Goal: Find contact information: Find contact information

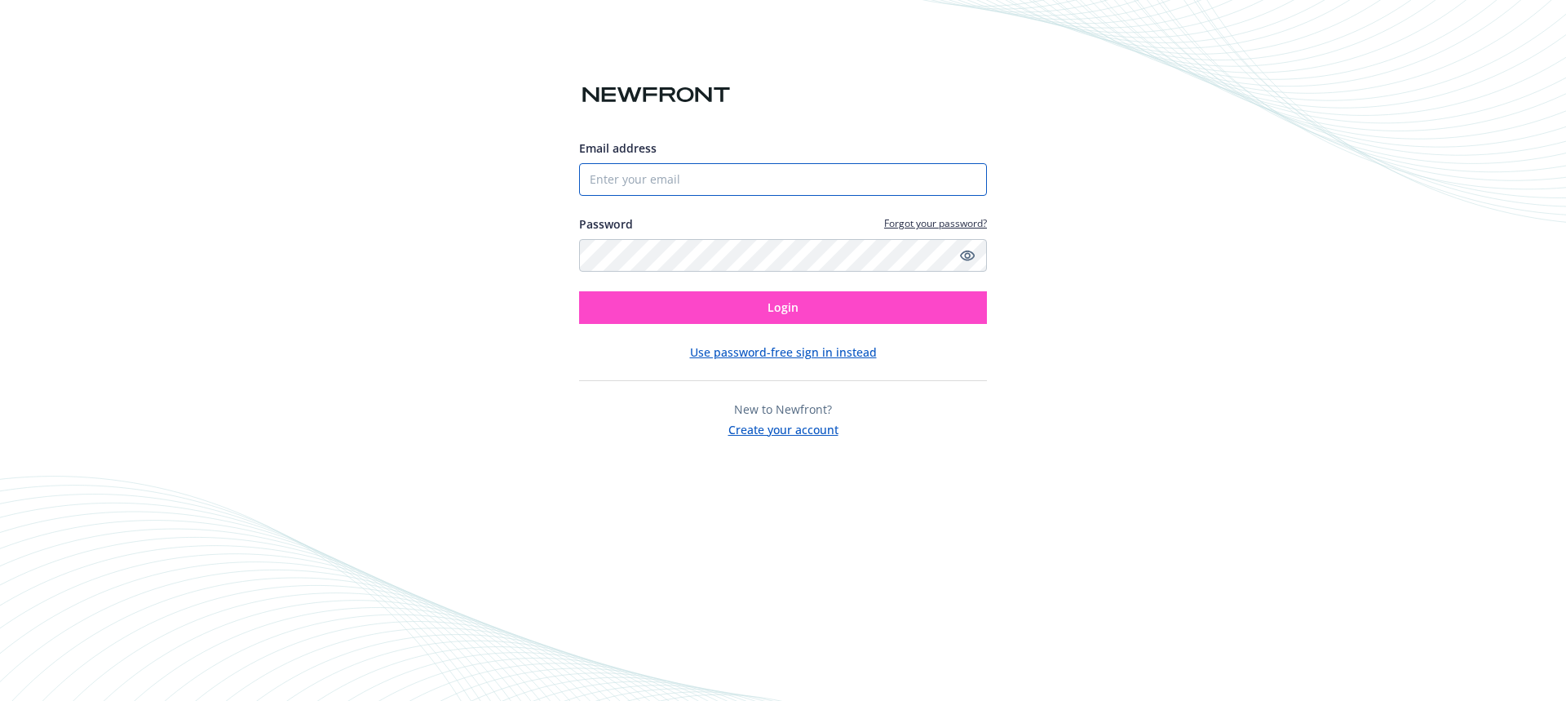
type input "8587037494"
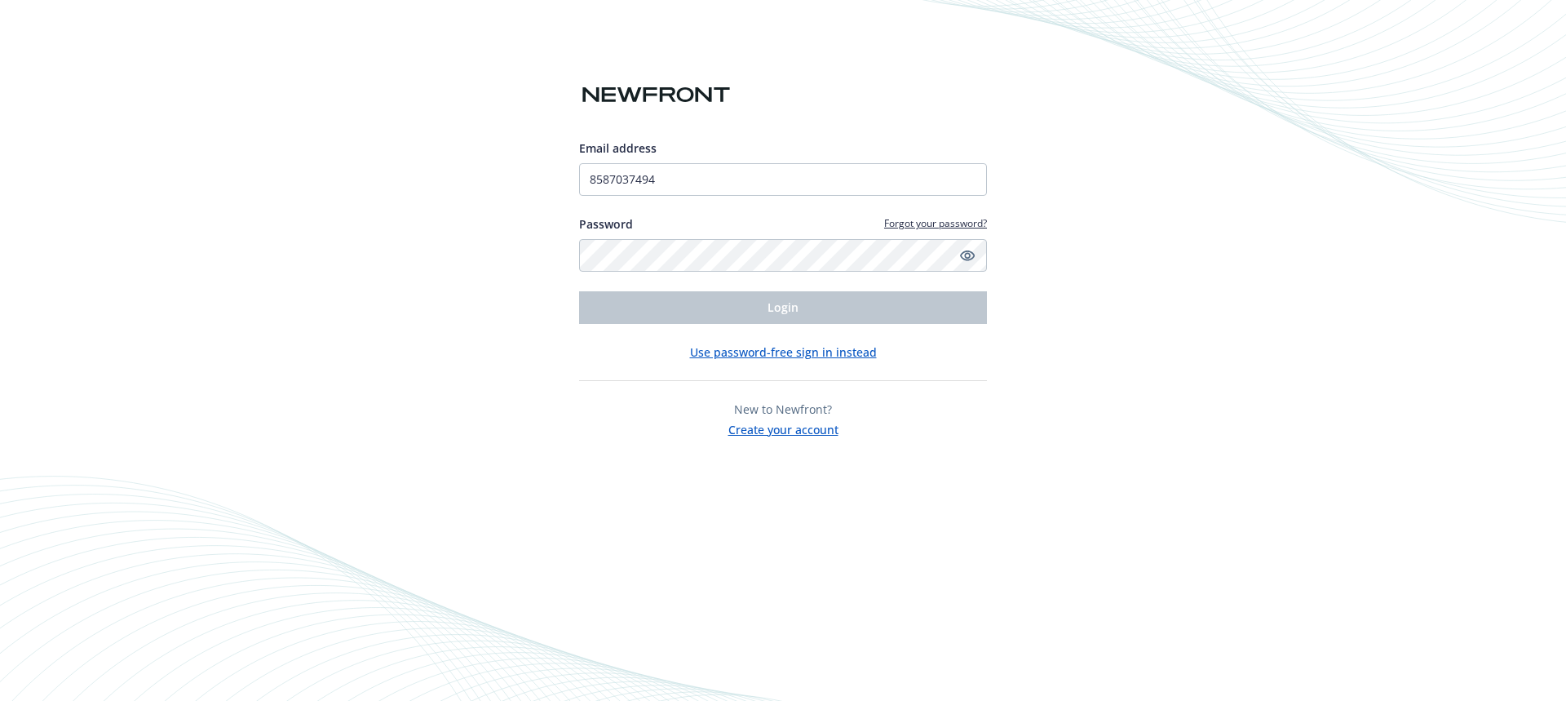
click at [785, 351] on button "Use password-free sign in instead" at bounding box center [783, 351] width 187 height 17
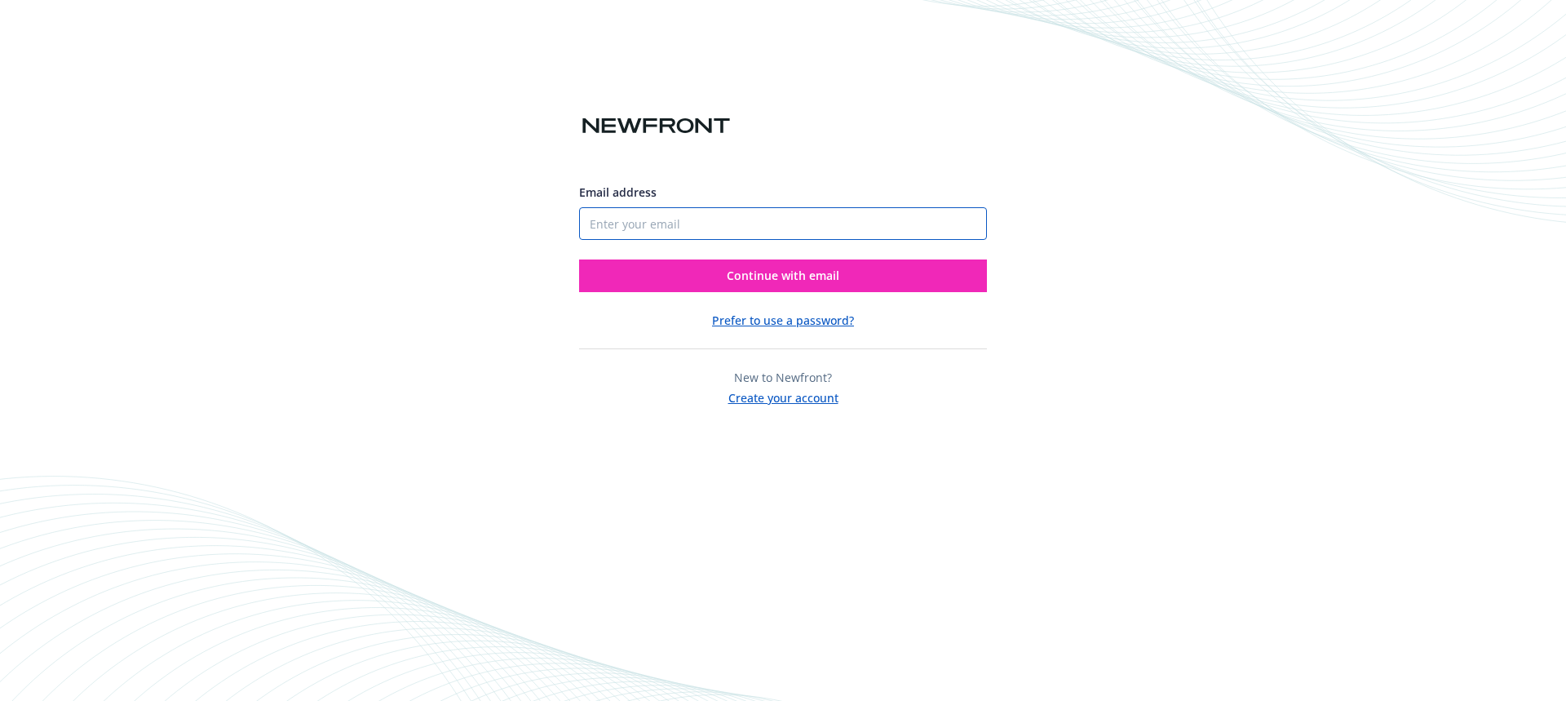
click at [774, 225] on input "Email address" at bounding box center [783, 223] width 408 height 33
type input "[PERSON_NAME][EMAIL_ADDRESS][PERSON_NAME][DOMAIN_NAME]"
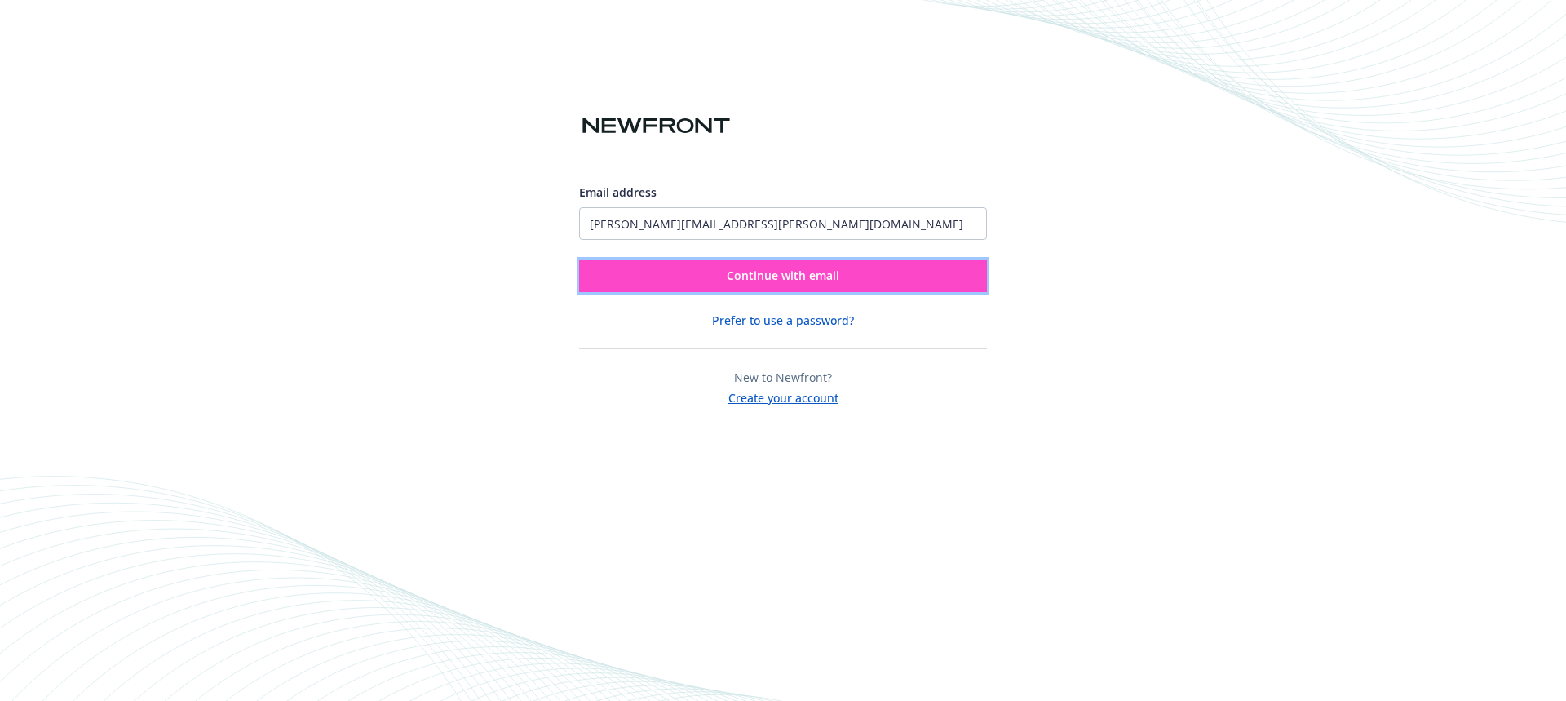
click at [795, 276] on span "Continue with email" at bounding box center [783, 274] width 113 height 15
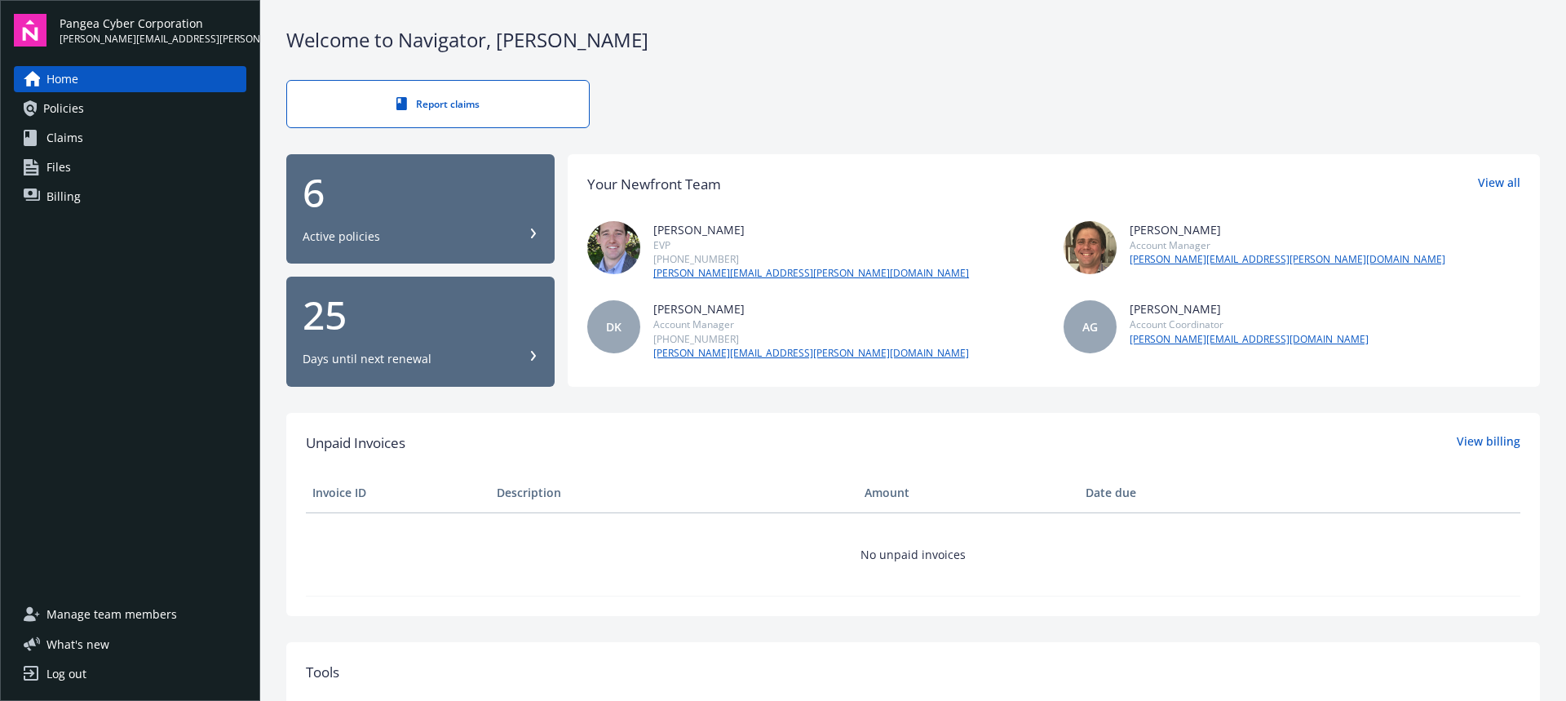
click at [58, 171] on span "Files" at bounding box center [58, 167] width 24 height 26
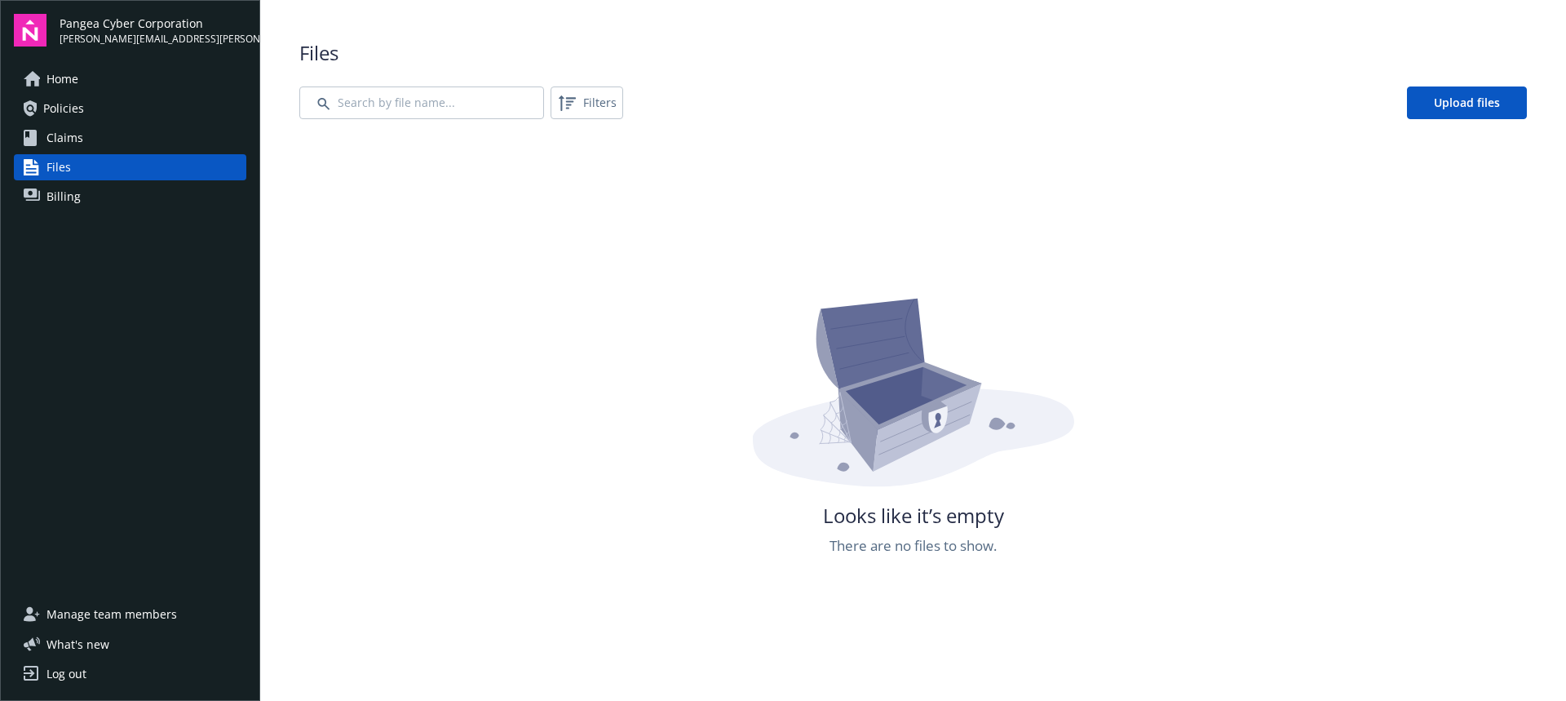
click at [71, 109] on span "Policies" at bounding box center [63, 108] width 41 height 26
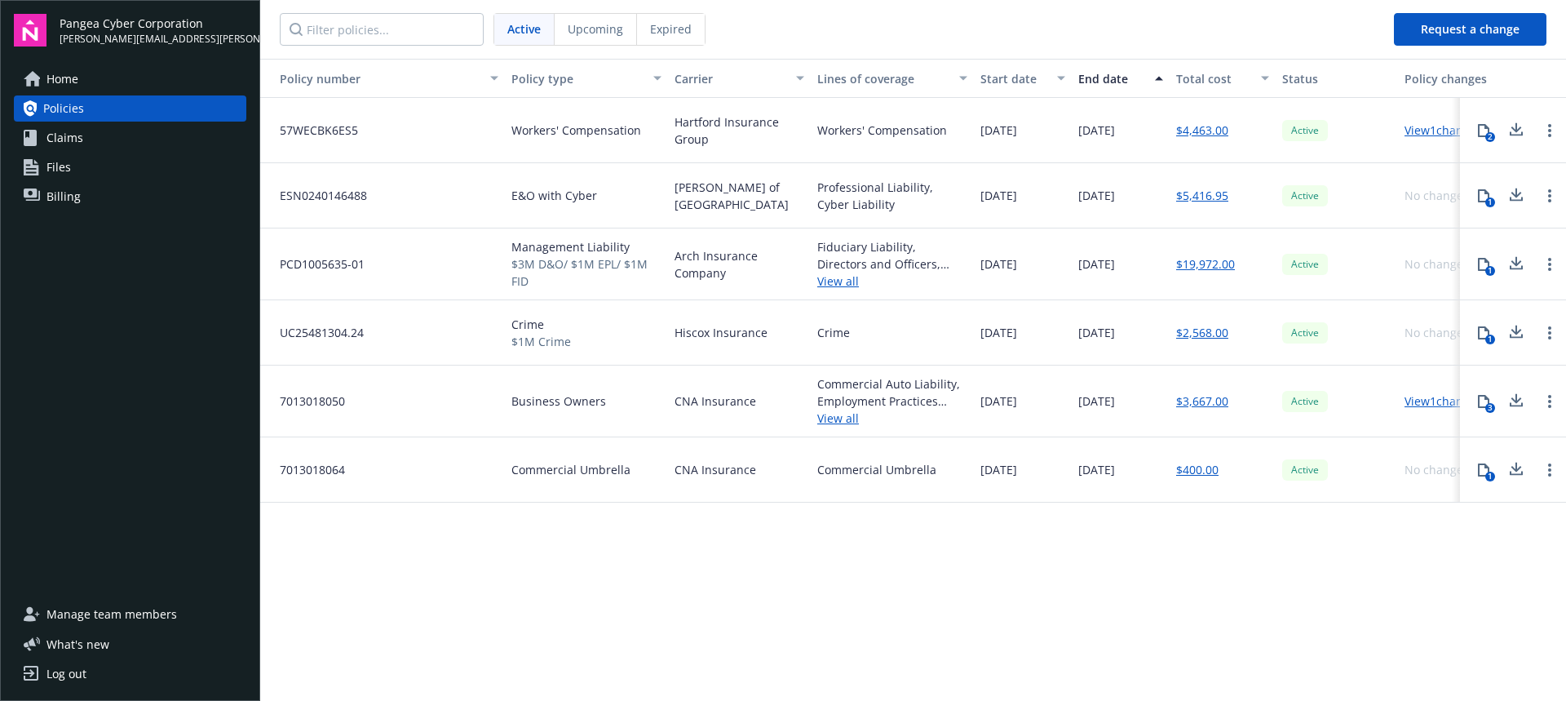
click at [62, 79] on span "Home" at bounding box center [62, 79] width 32 height 26
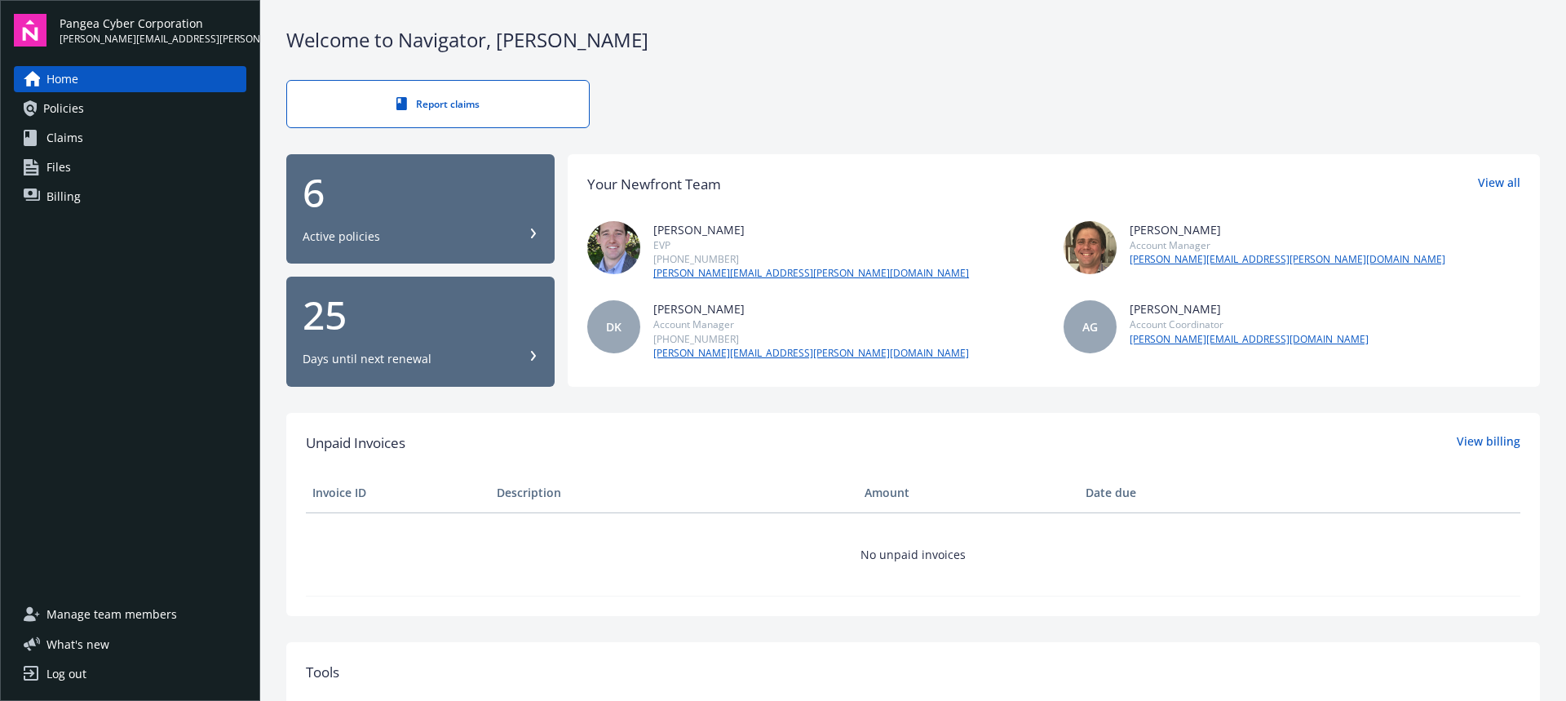
click at [1178, 260] on link "[PERSON_NAME][EMAIL_ADDRESS][PERSON_NAME][DOMAIN_NAME]" at bounding box center [1287, 259] width 316 height 15
click at [1288, 255] on div "[PERSON_NAME] Account Manager [PERSON_NAME][EMAIL_ADDRESS][PERSON_NAME][DOMAIN_…" at bounding box center [1291, 251] width 457 height 60
drag, startPoint x: 1271, startPoint y: 257, endPoint x: 1125, endPoint y: 256, distance: 146.8
click at [1125, 256] on div "[PERSON_NAME] Account Manager [PERSON_NAME][EMAIL_ADDRESS][PERSON_NAME][DOMAIN_…" at bounding box center [1291, 251] width 457 height 60
copy link "[PERSON_NAME][EMAIL_ADDRESS][PERSON_NAME][DOMAIN_NAME]"
